Goal: Task Accomplishment & Management: Manage account settings

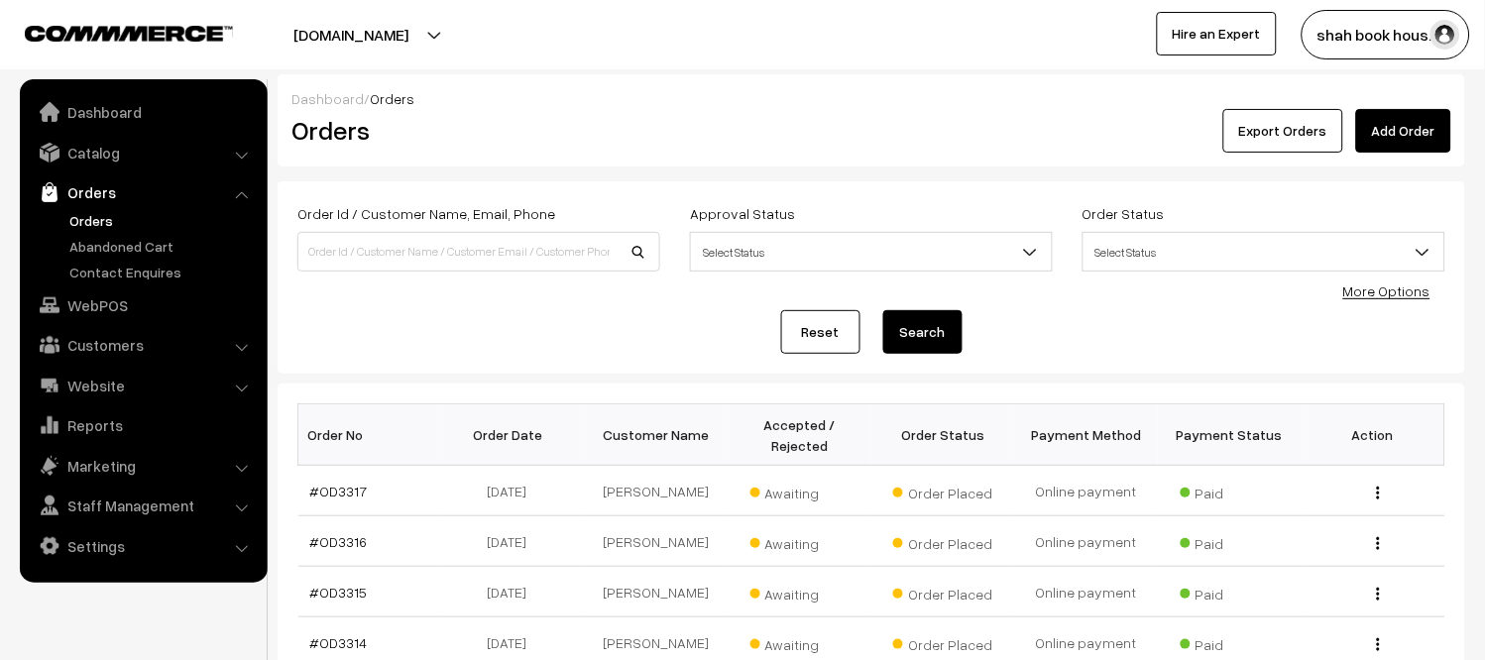
click at [97, 215] on link "Orders" at bounding box center [162, 220] width 196 height 21
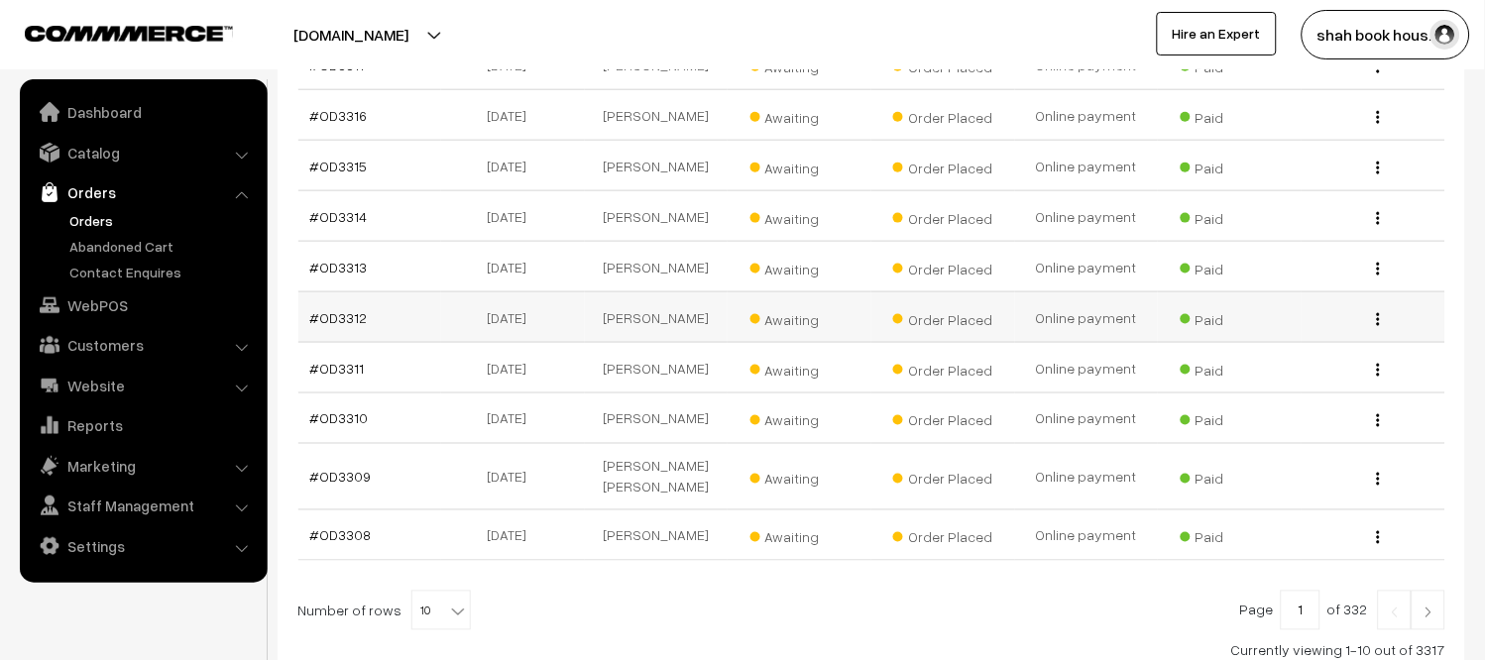
scroll to position [577, 0]
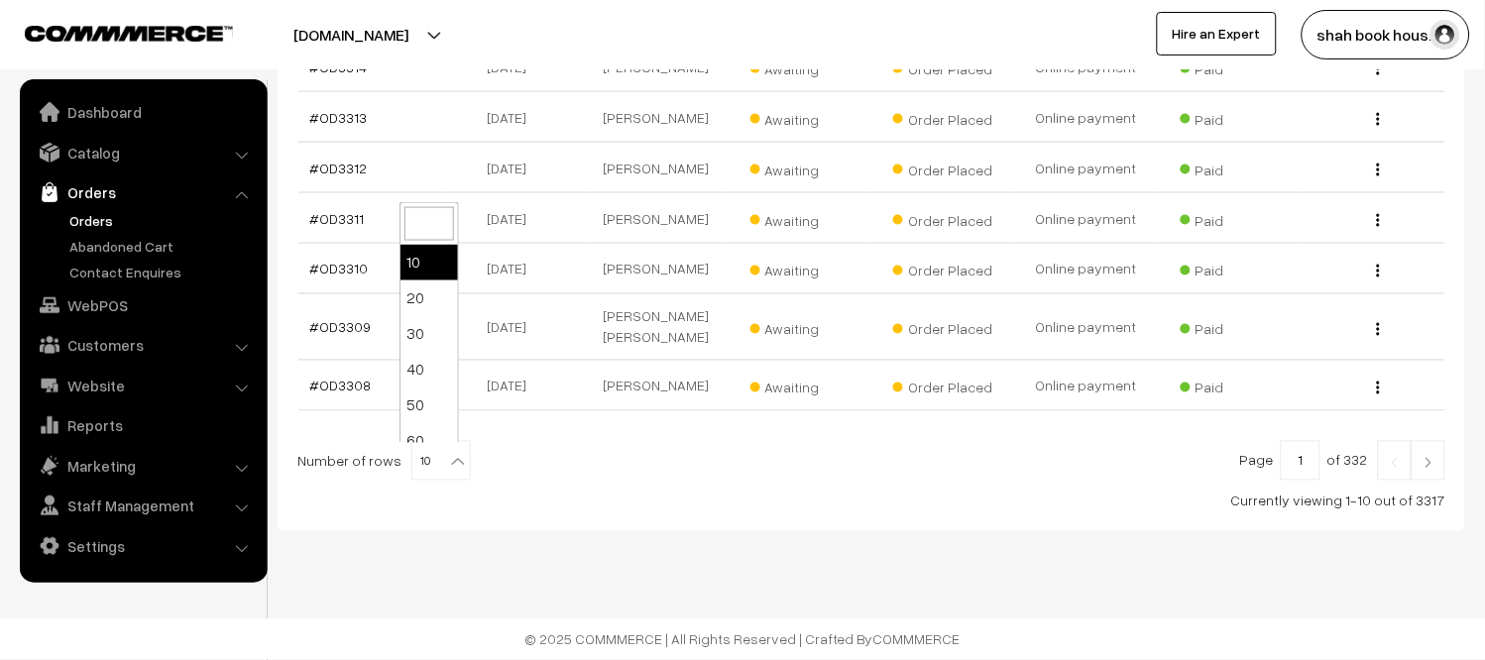
click at [448, 467] on b at bounding box center [458, 462] width 20 height 20
select select "40"
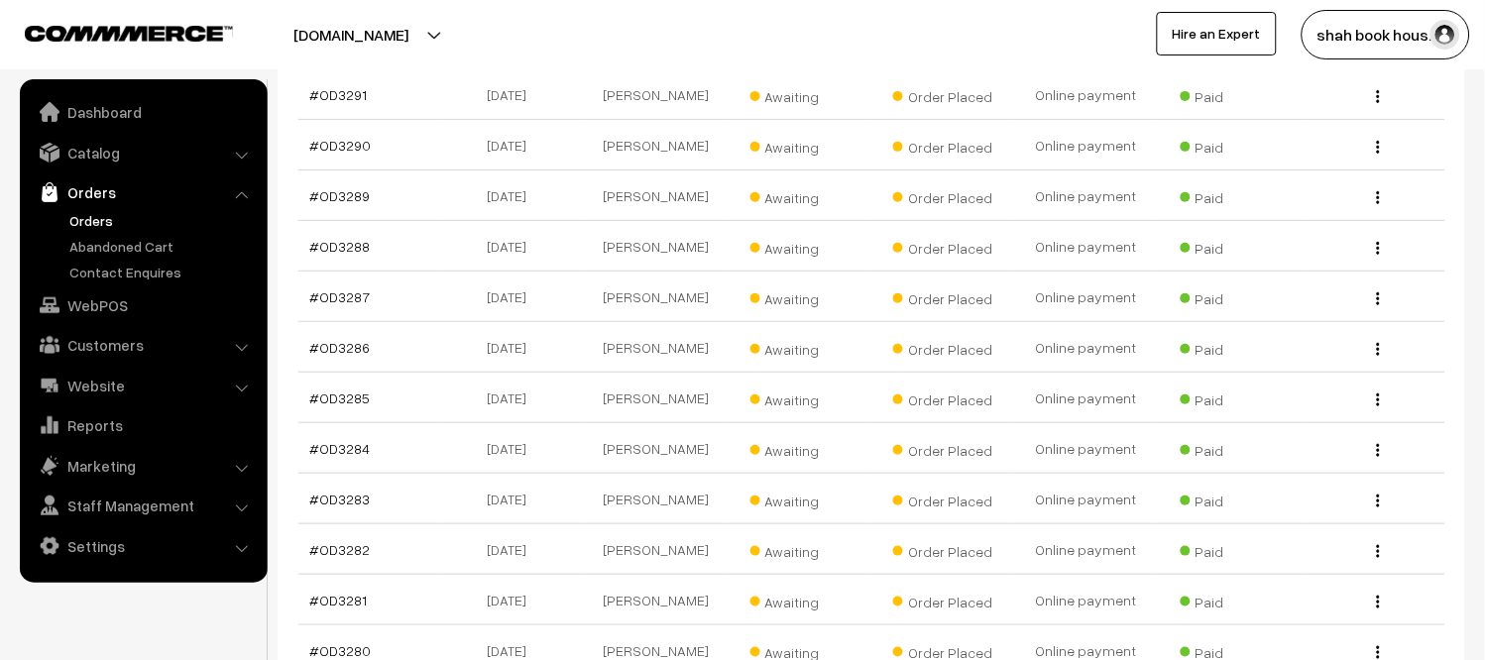
scroll to position [2149, 0]
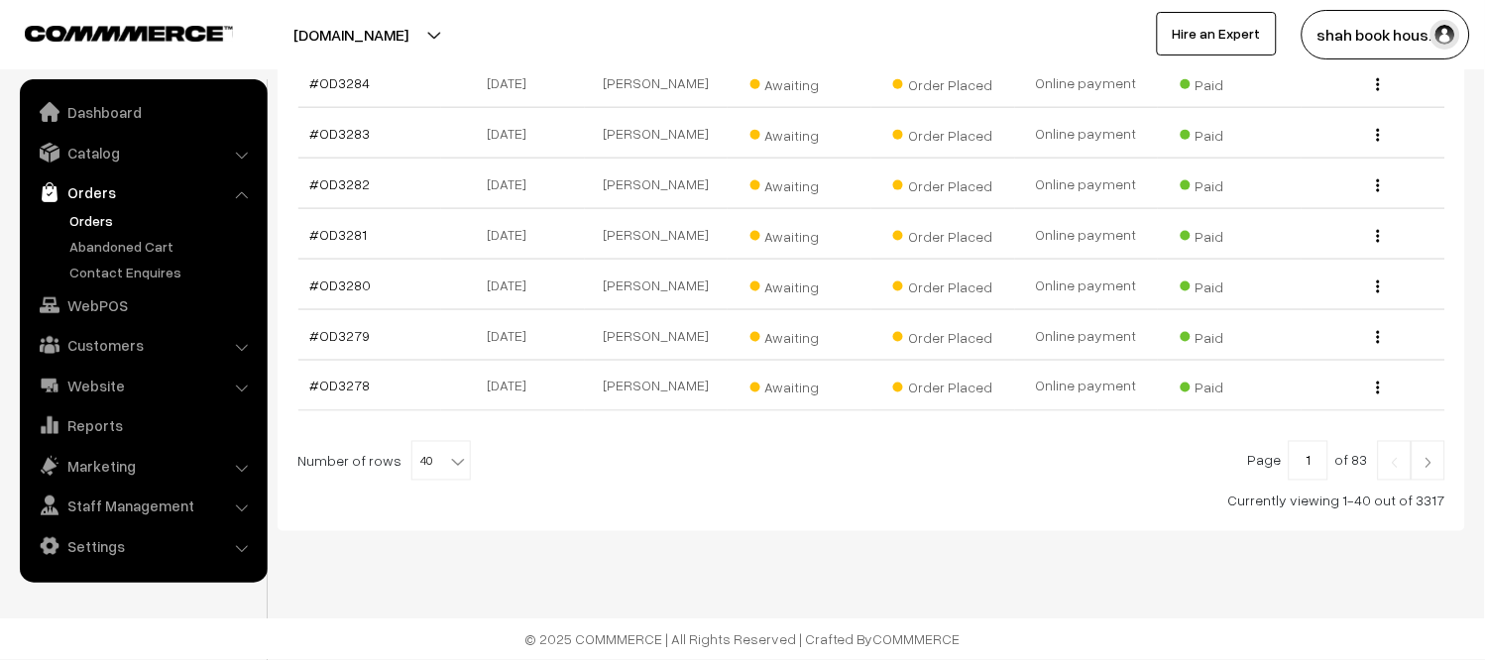
click at [448, 463] on b at bounding box center [458, 462] width 20 height 20
select select "50"
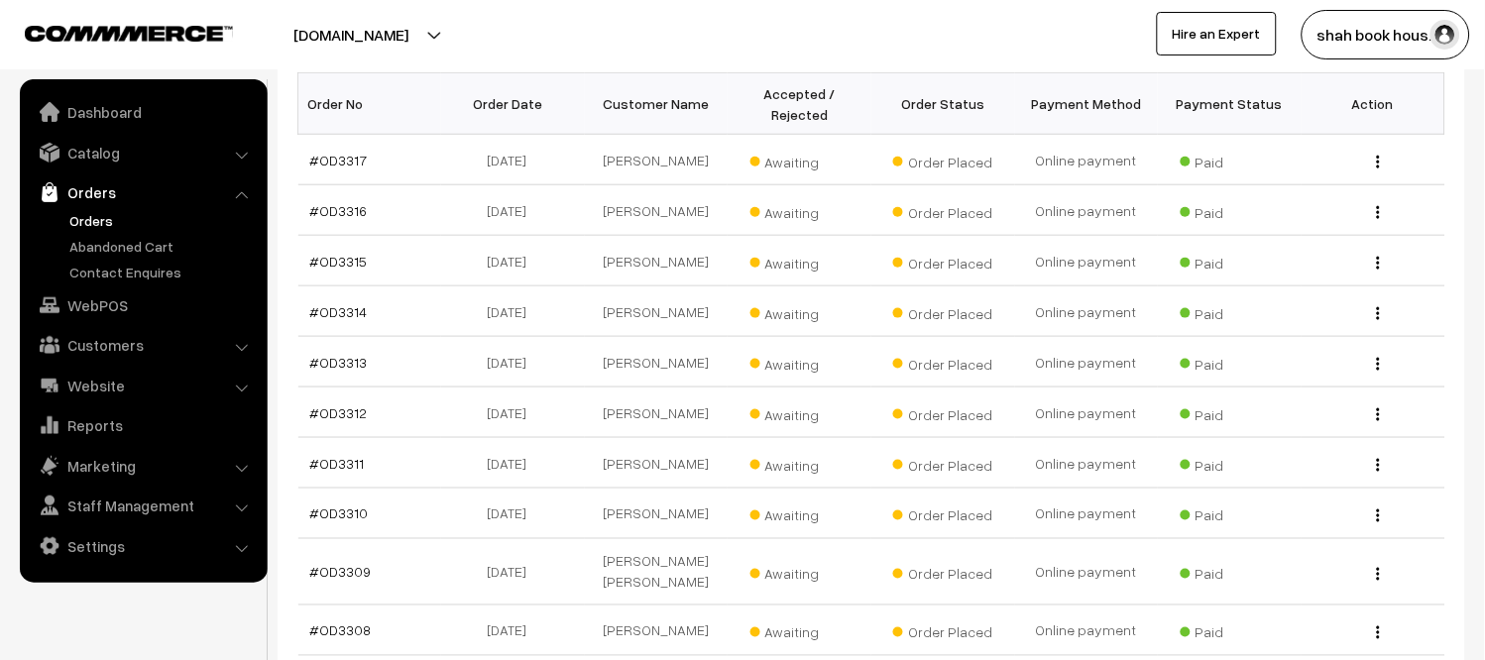
scroll to position [249, 0]
